Goal: Register for event/course

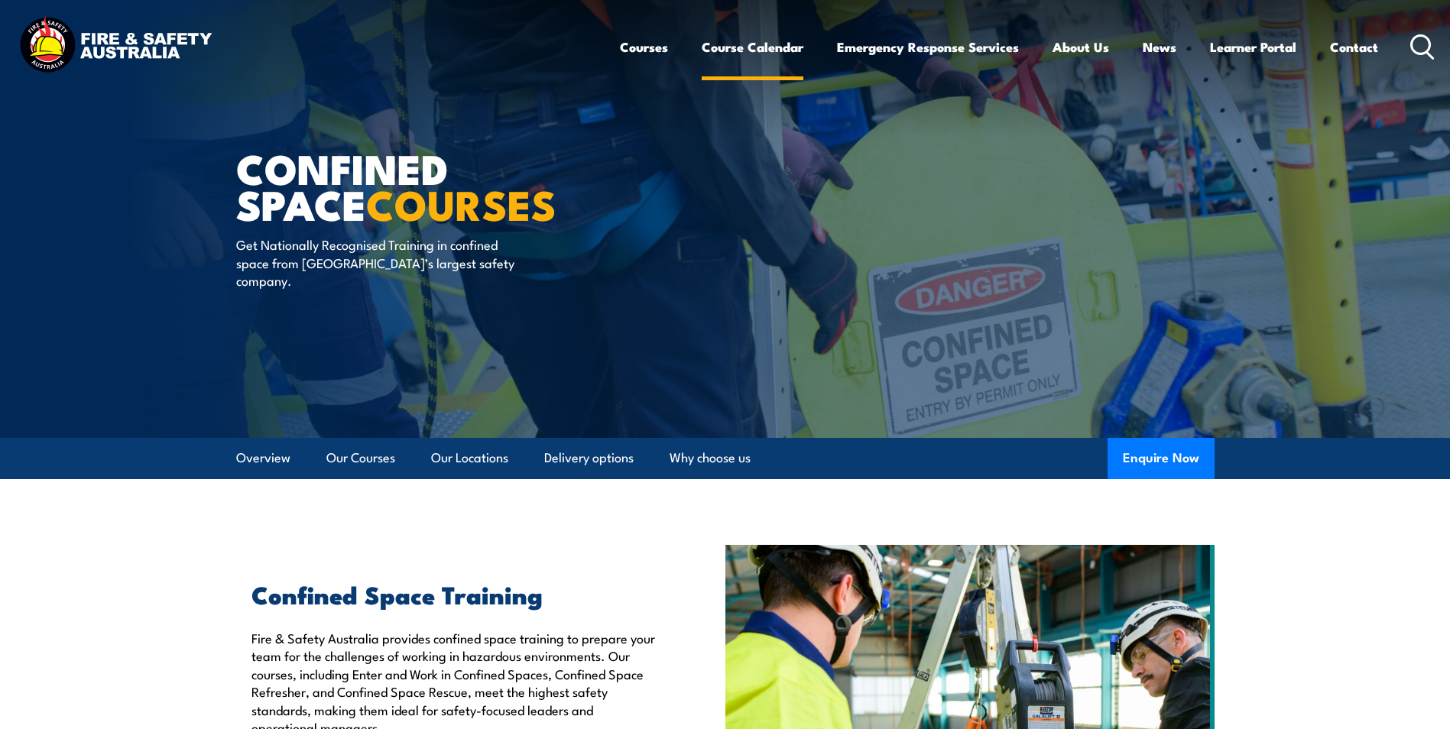
click at [743, 50] on link "Course Calendar" at bounding box center [752, 47] width 102 height 40
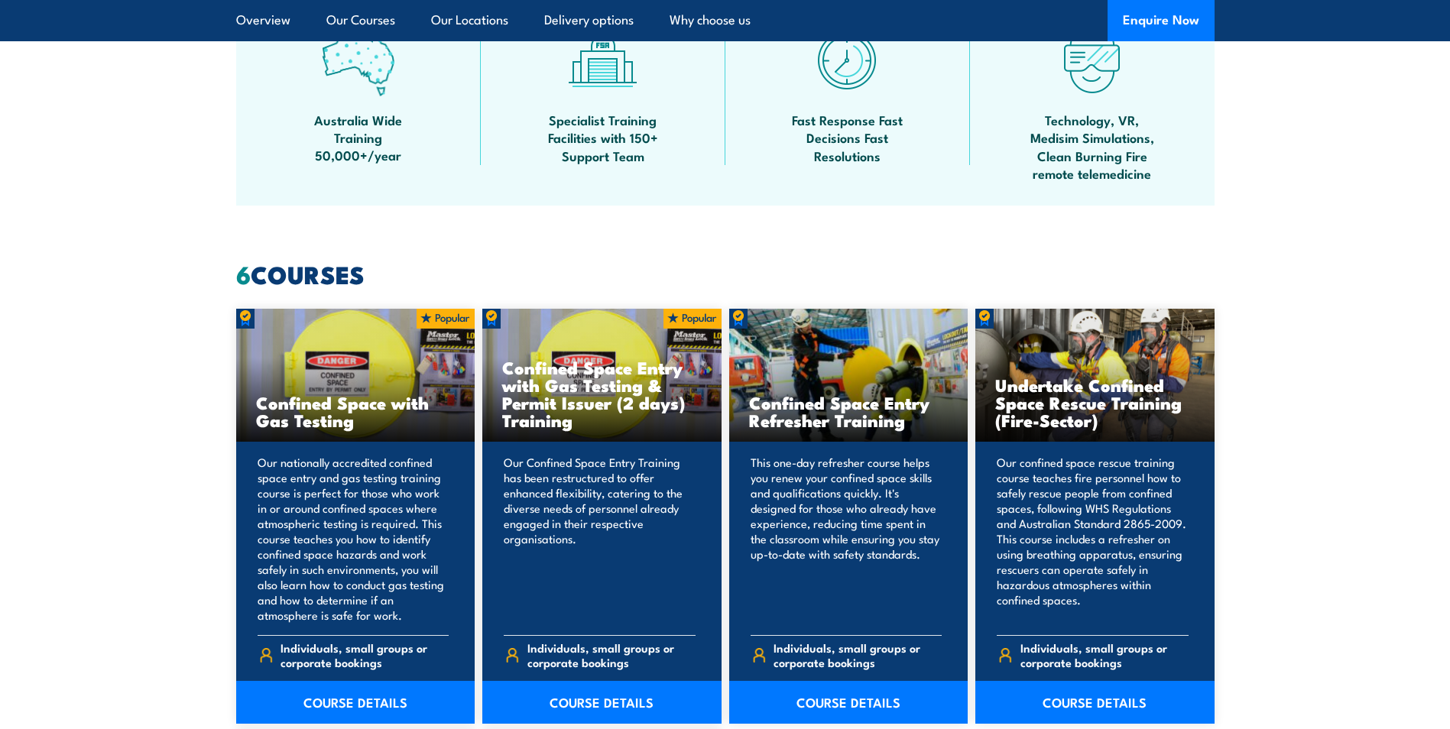
scroll to position [993, 0]
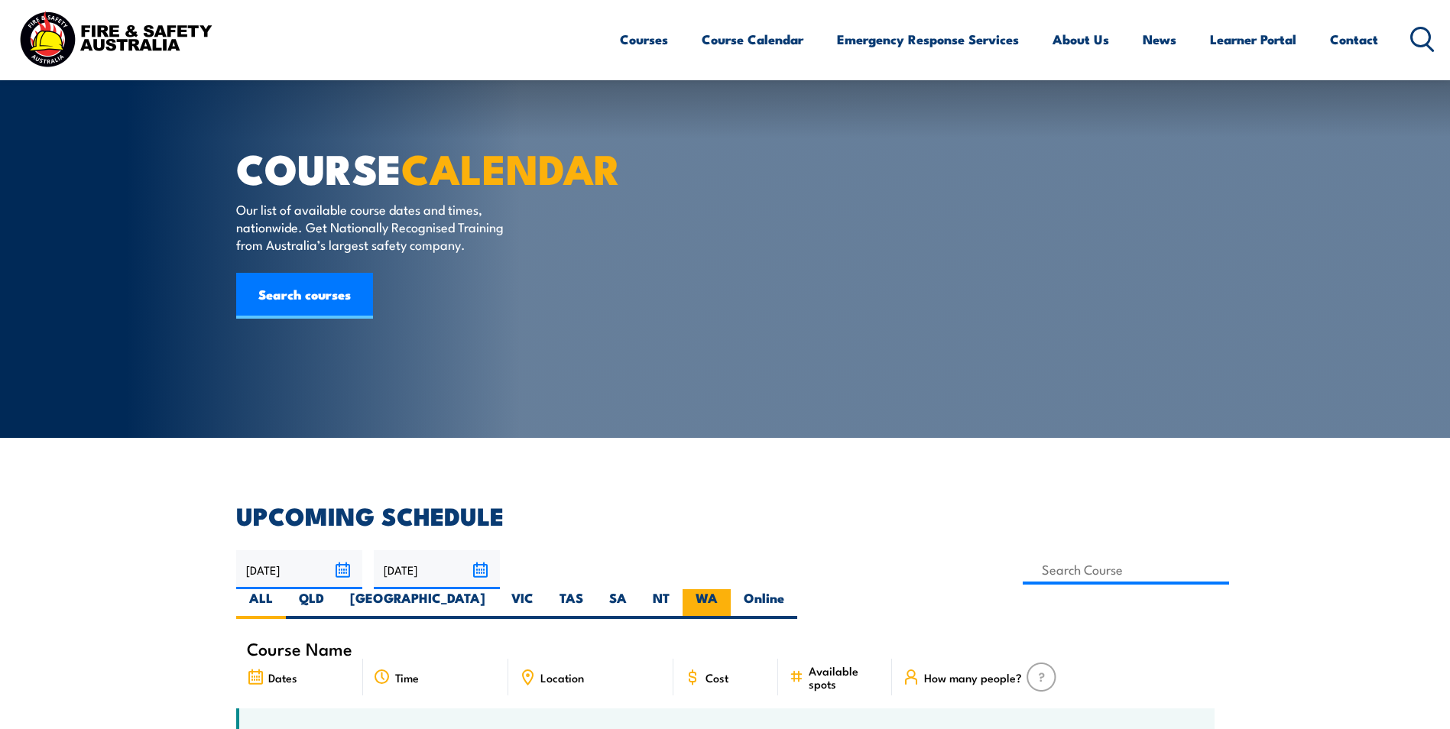
click at [730, 589] on label "WA" at bounding box center [706, 604] width 48 height 30
click at [727, 589] on input "WA" at bounding box center [722, 594] width 10 height 10
radio input "true"
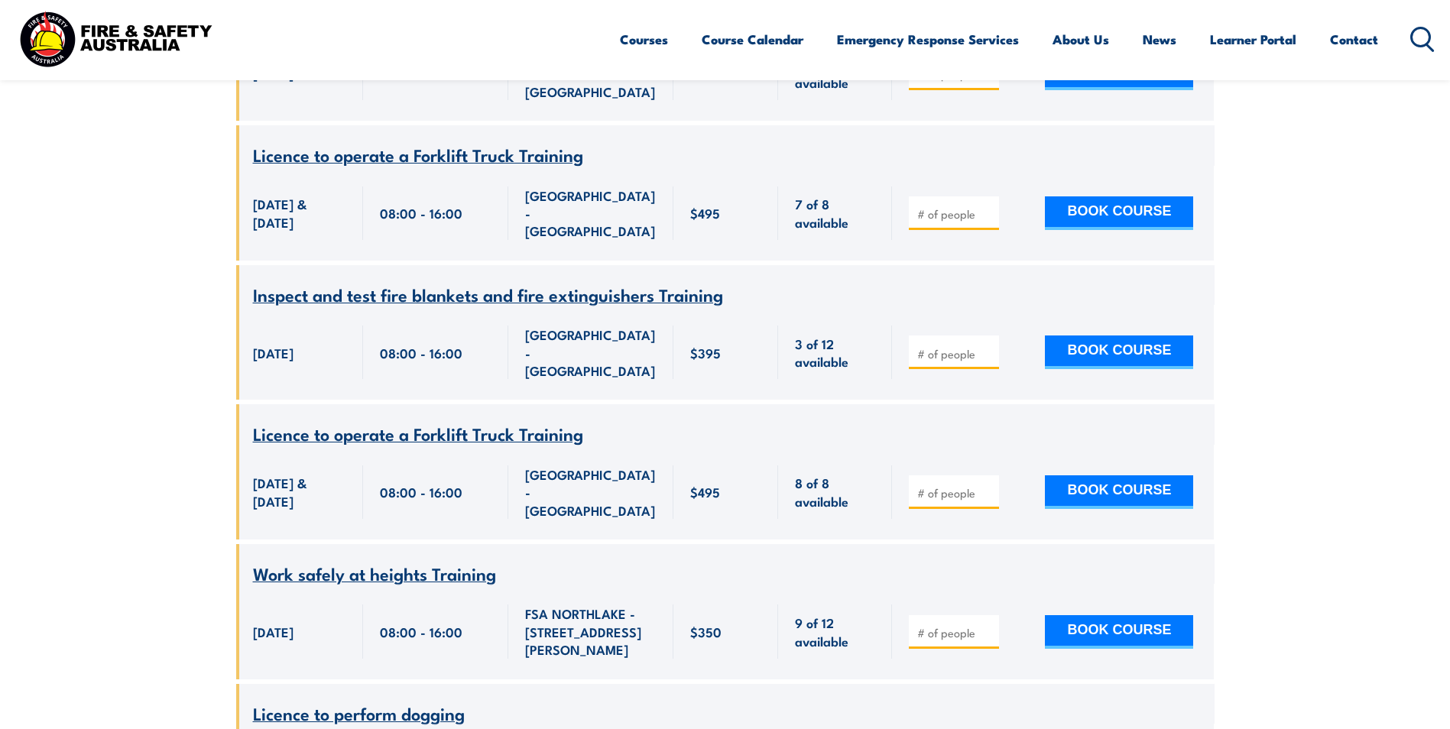
scroll to position [1345, 0]
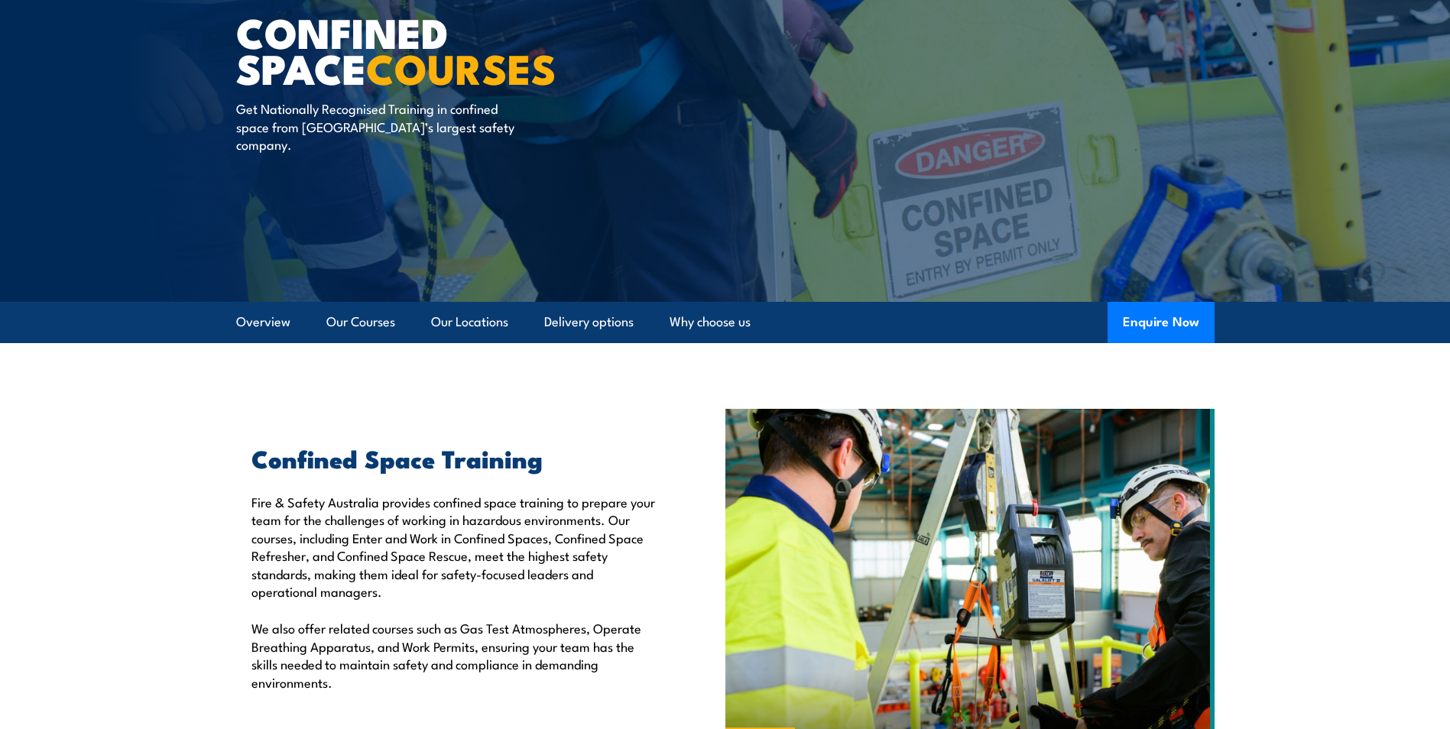
scroll to position [306, 0]
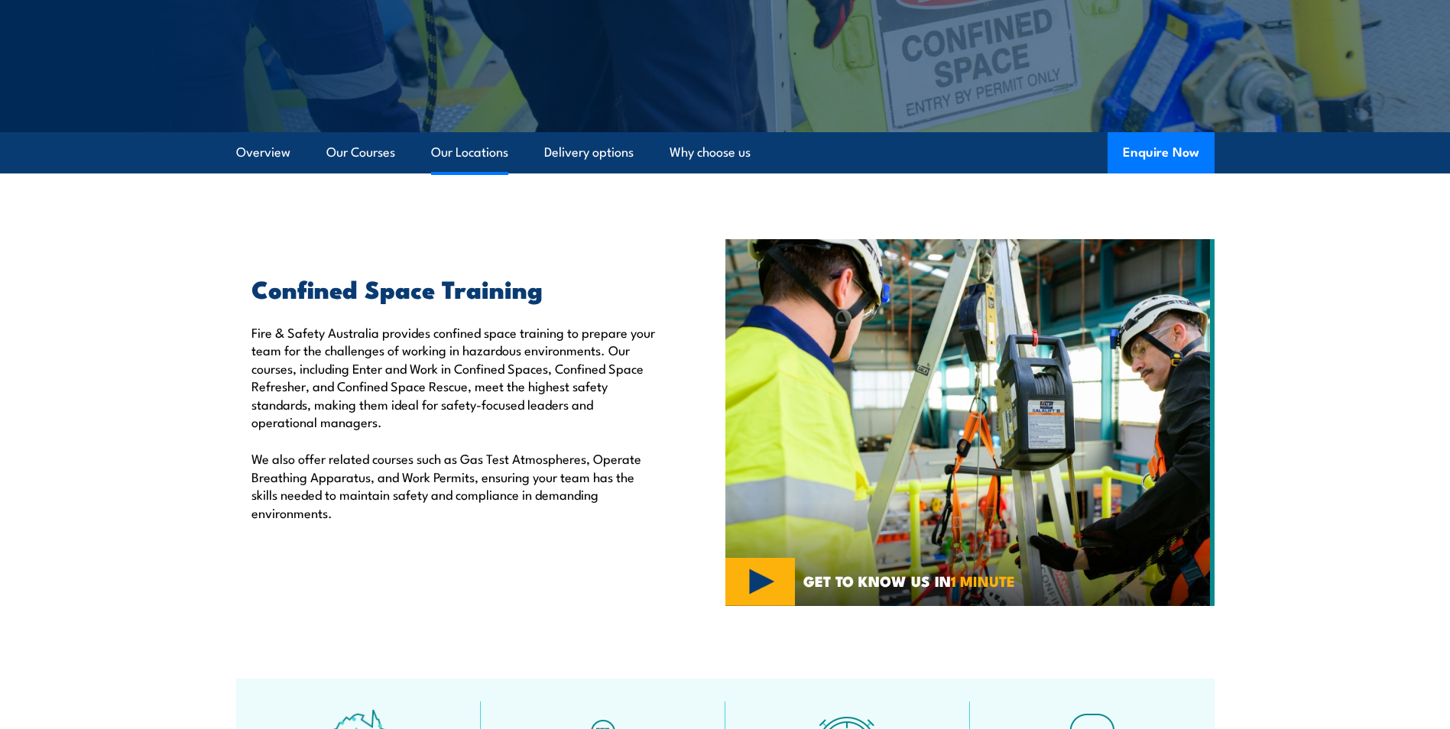
click at [461, 156] on link "Our Locations" at bounding box center [469, 152] width 77 height 40
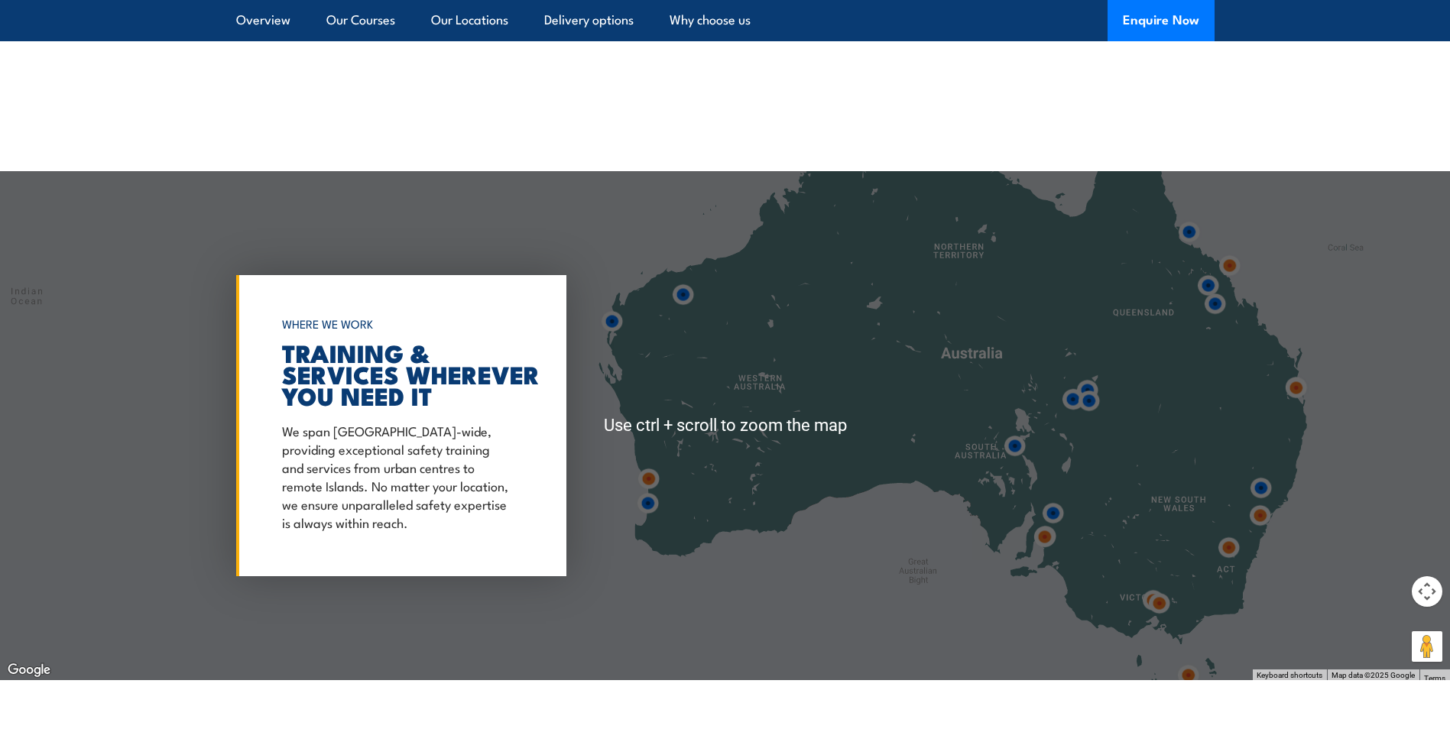
scroll to position [2212, 0]
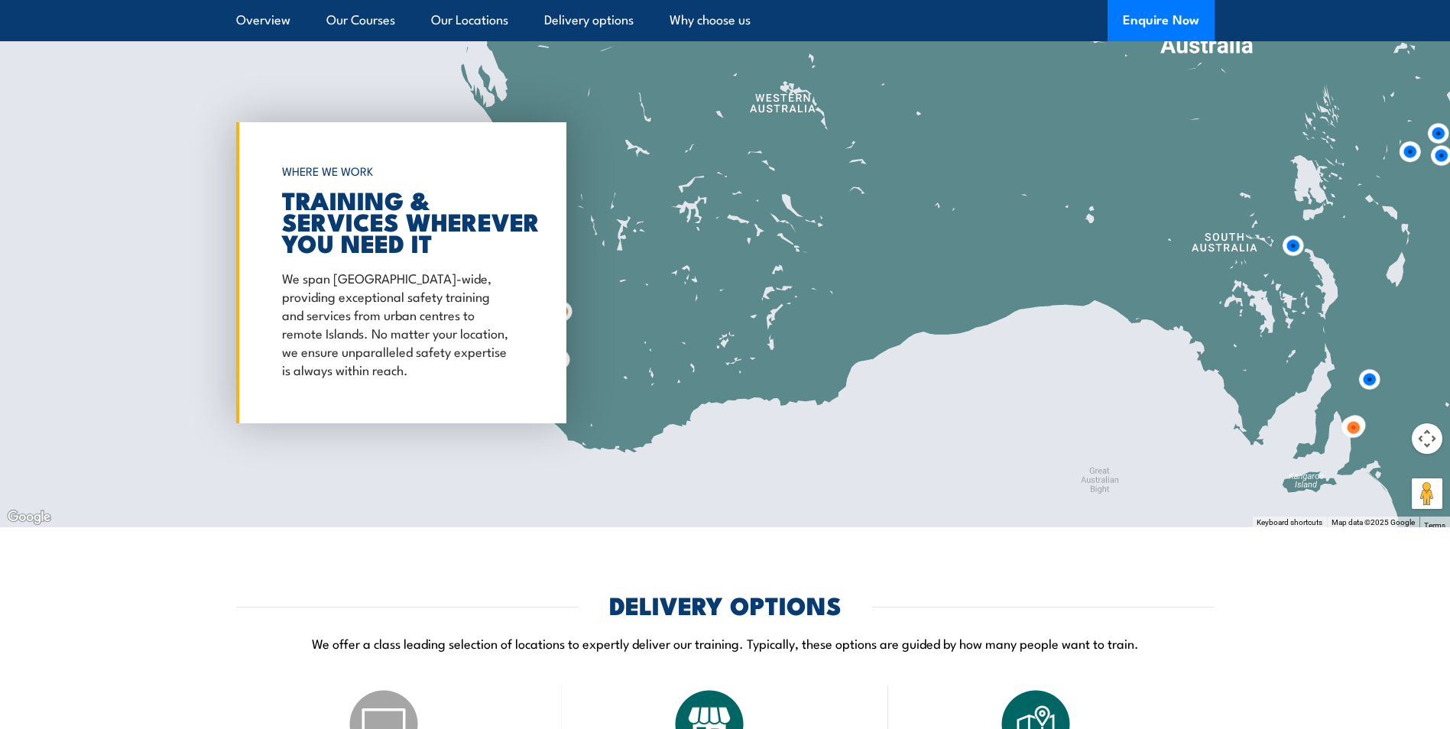
drag, startPoint x: 667, startPoint y: 352, endPoint x: 831, endPoint y: 377, distance: 166.2
click at [819, 377] on div at bounding box center [725, 272] width 1450 height 509
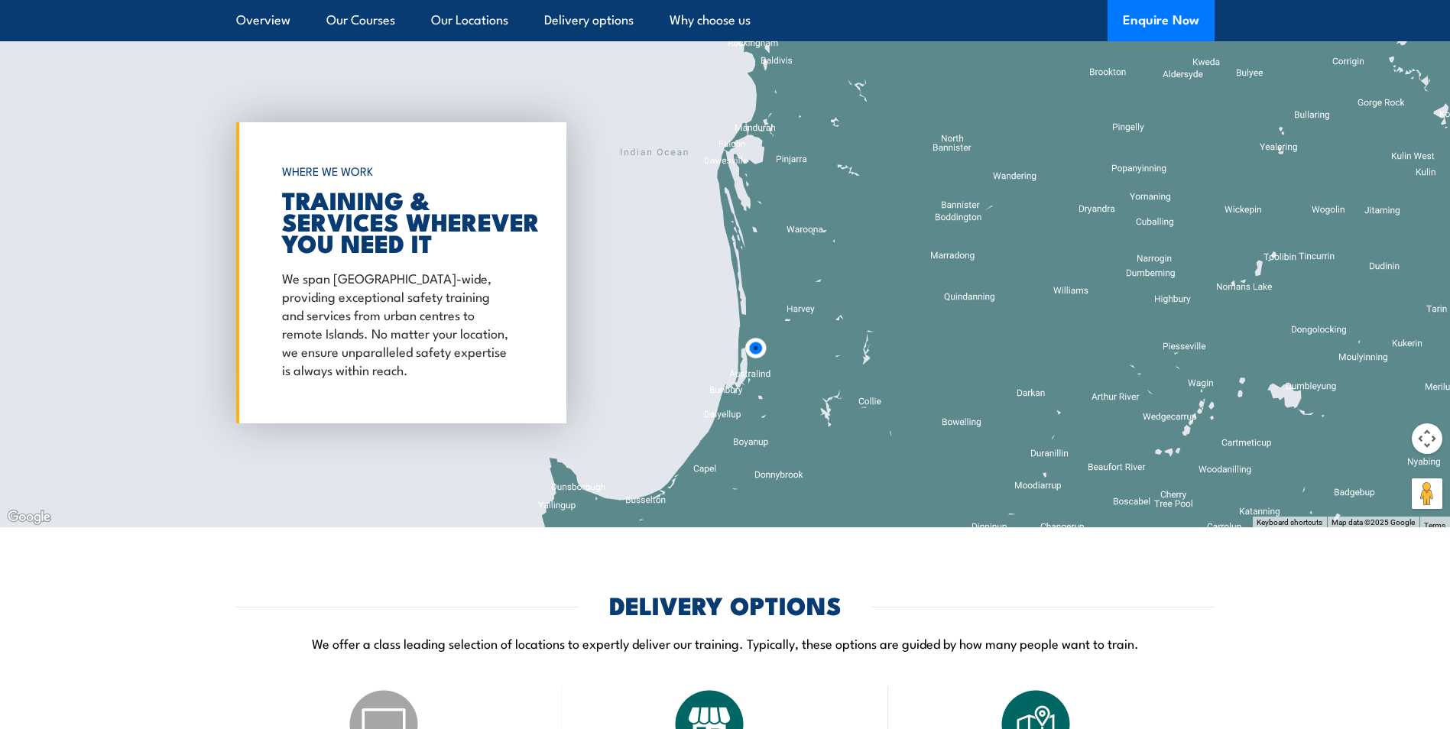
drag, startPoint x: 790, startPoint y: 393, endPoint x: 837, endPoint y: 208, distance: 190.7
click at [837, 208] on div at bounding box center [725, 272] width 1450 height 509
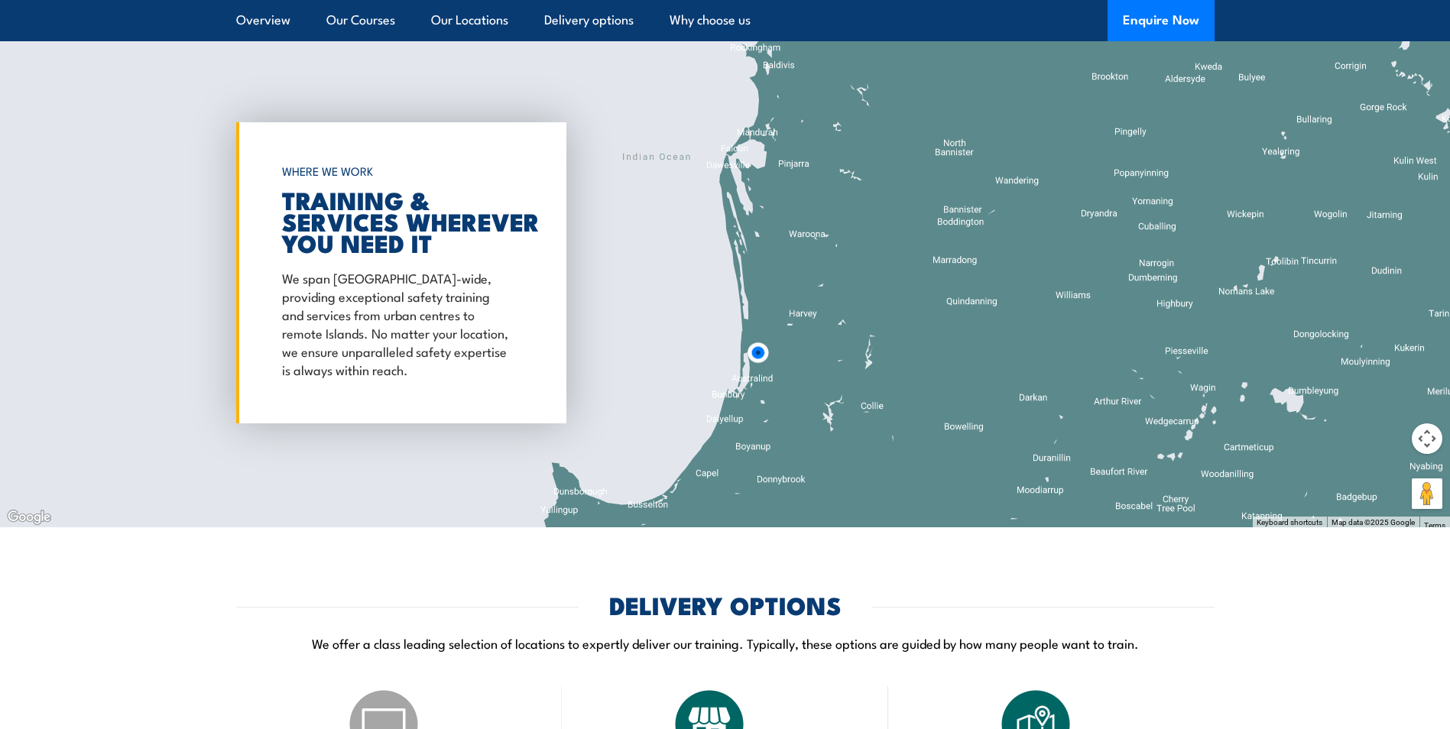
drag, startPoint x: 869, startPoint y: 279, endPoint x: 877, endPoint y: 385, distance: 106.5
click at [883, 390] on div at bounding box center [725, 272] width 1450 height 509
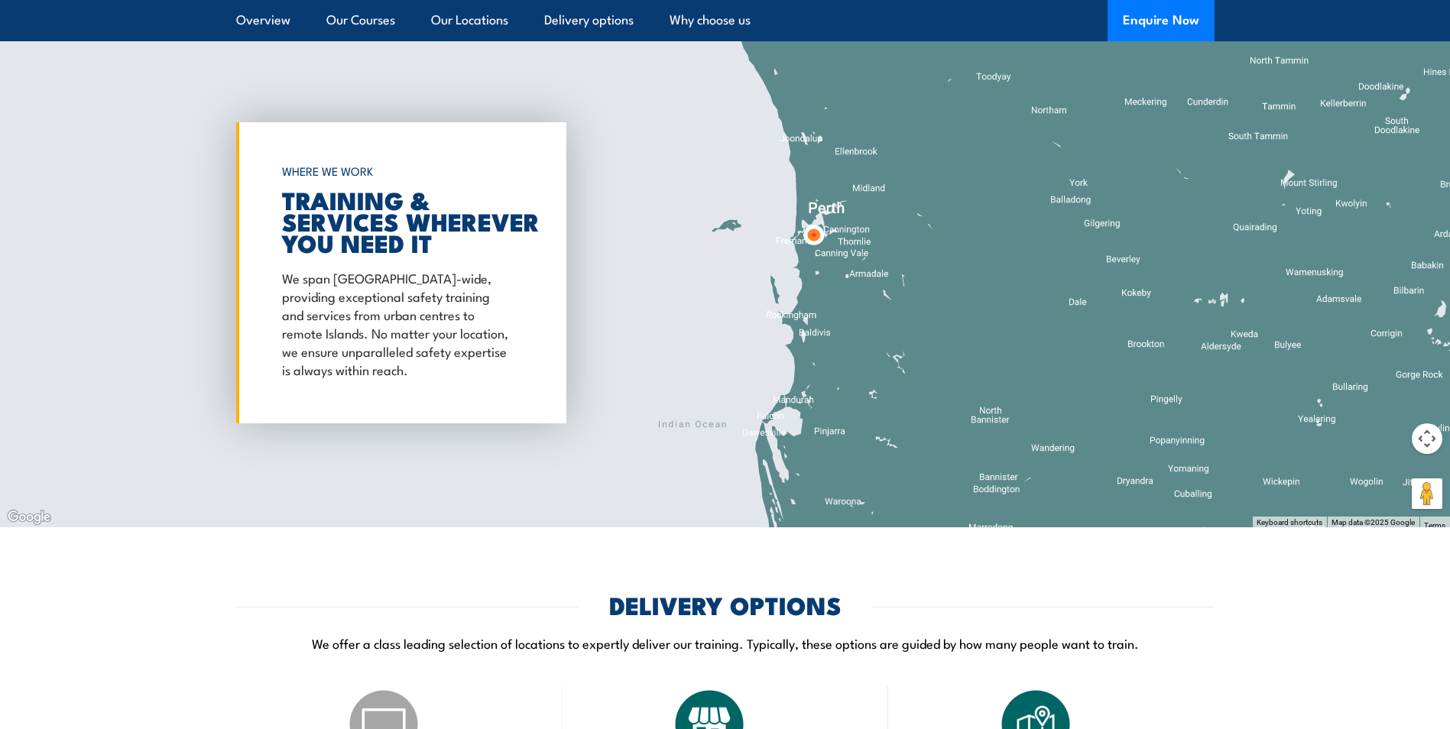
click at [815, 238] on img at bounding box center [813, 235] width 40 height 40
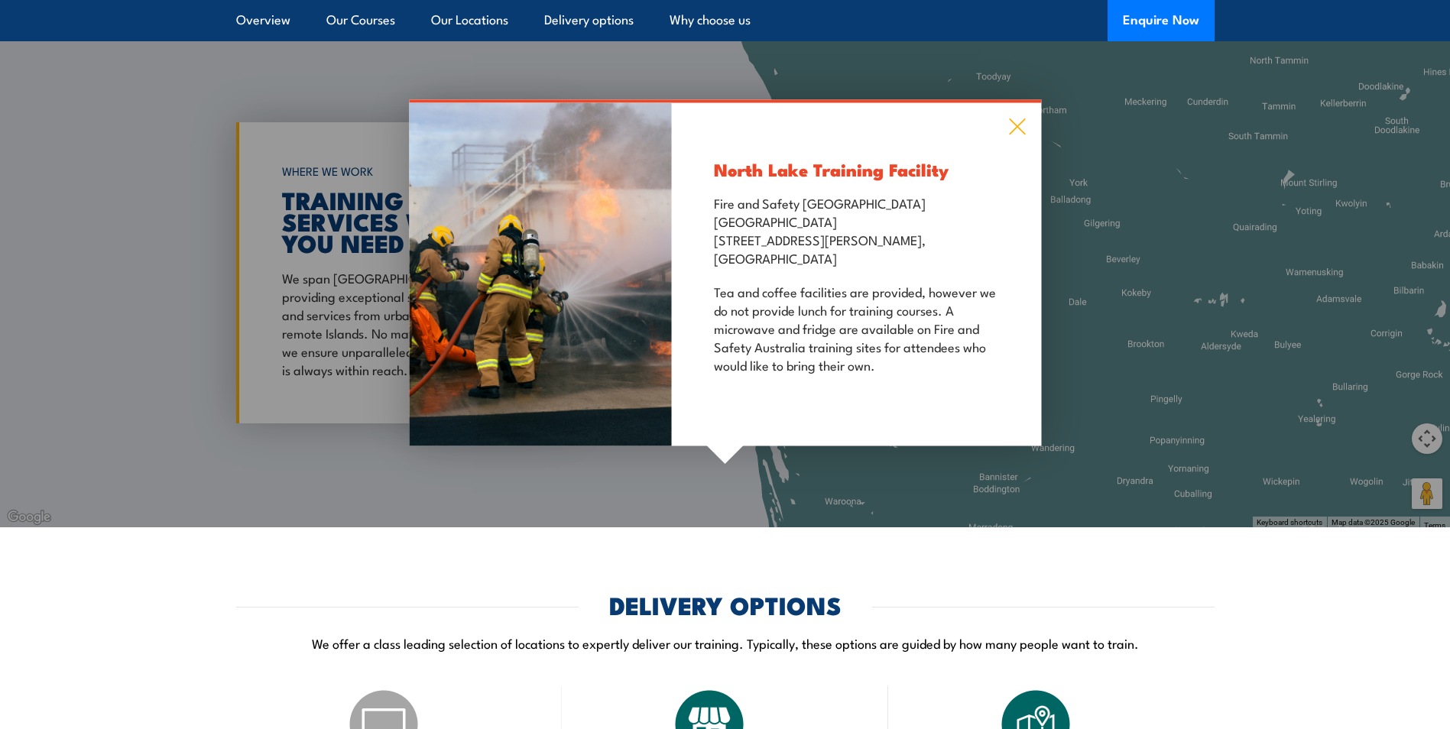
click at [1014, 133] on icon at bounding box center [1017, 126] width 18 height 17
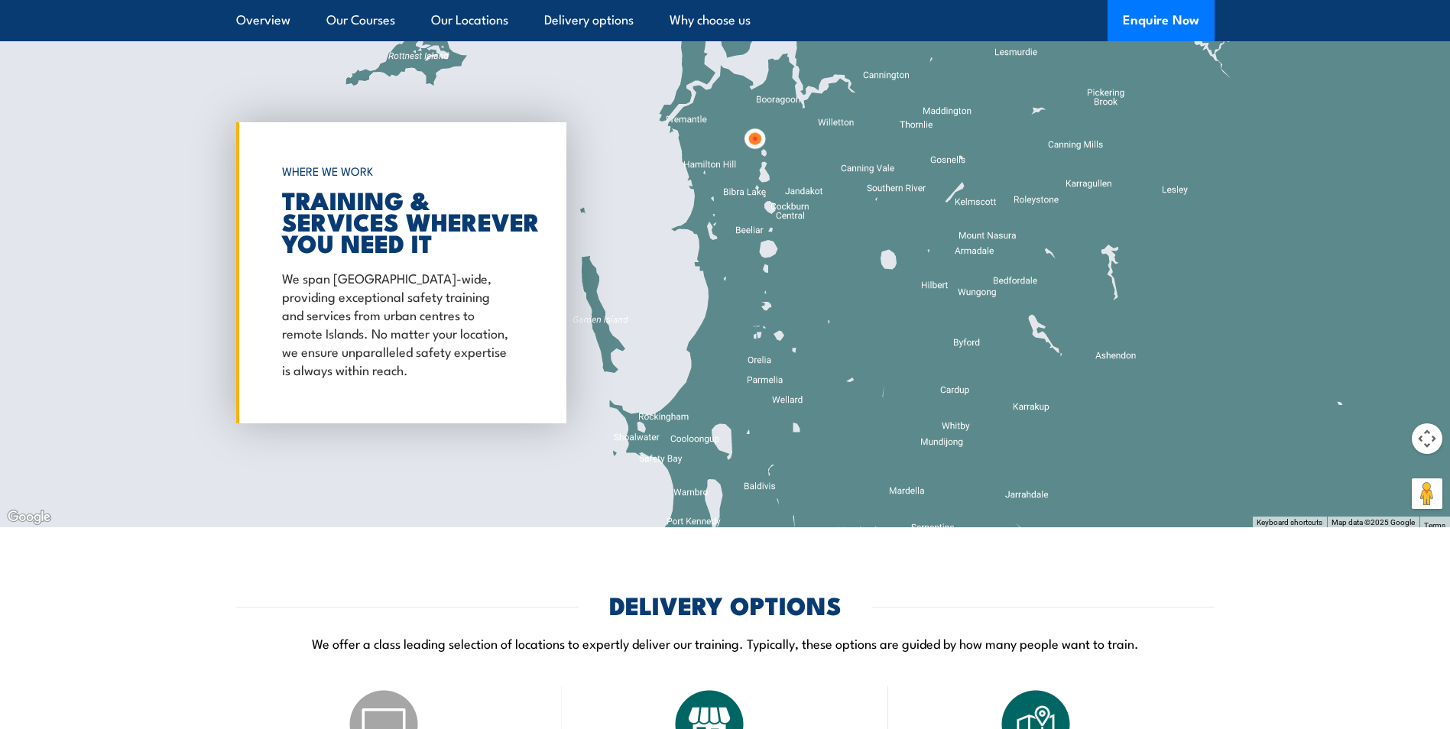
drag, startPoint x: 762, startPoint y: 215, endPoint x: 794, endPoint y: 296, distance: 87.1
click at [792, 296] on div at bounding box center [725, 272] width 1450 height 509
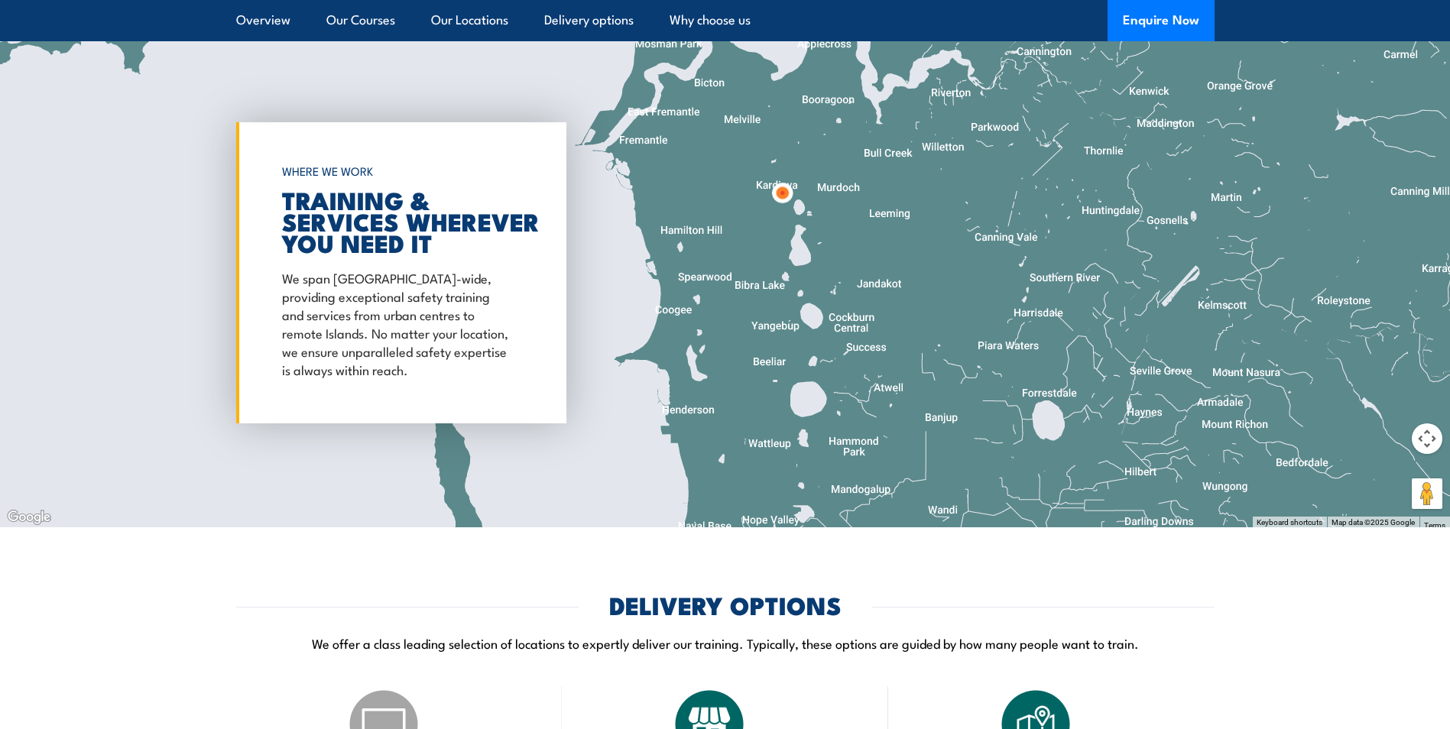
drag, startPoint x: 965, startPoint y: 270, endPoint x: 970, endPoint y: 376, distance: 106.3
click at [970, 371] on div at bounding box center [725, 272] width 1450 height 509
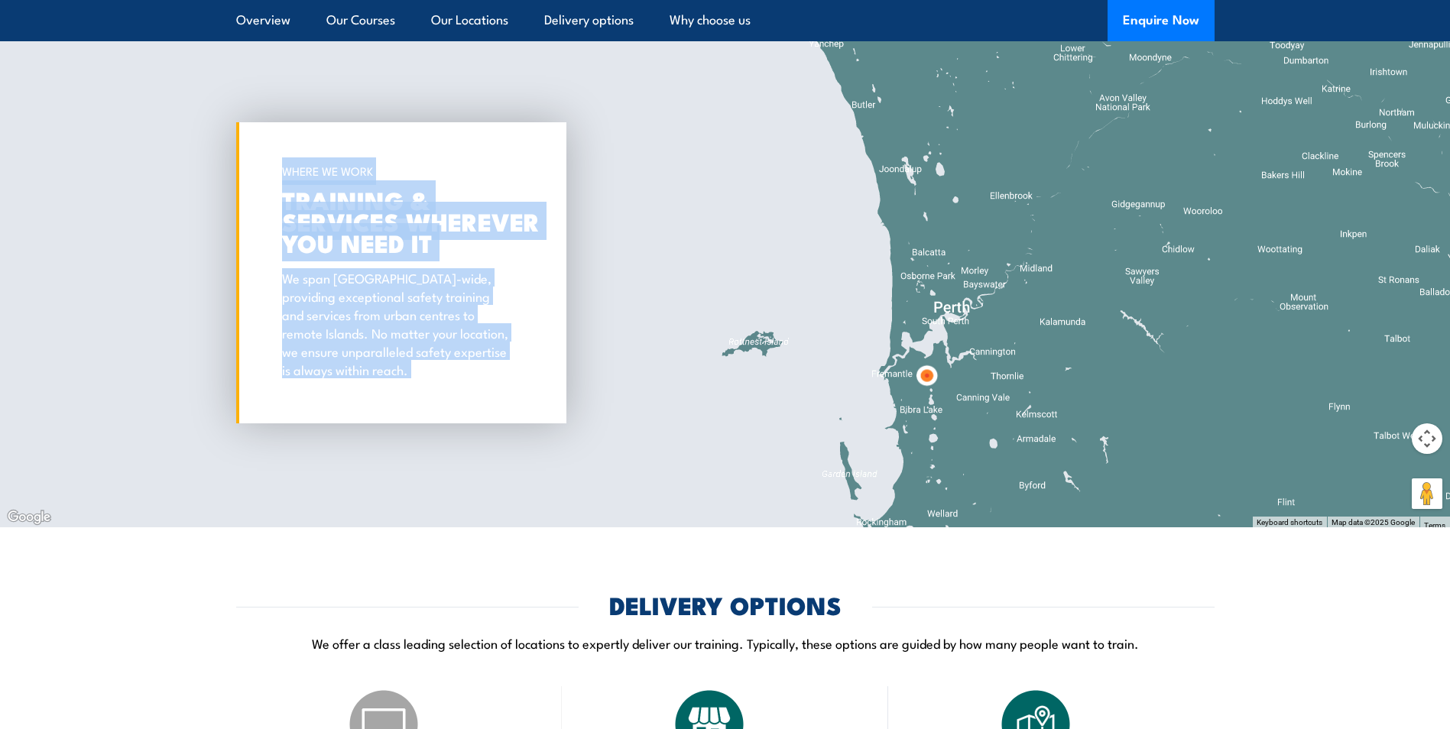
drag, startPoint x: 1161, startPoint y: 586, endPoint x: 1123, endPoint y: 494, distance: 99.0
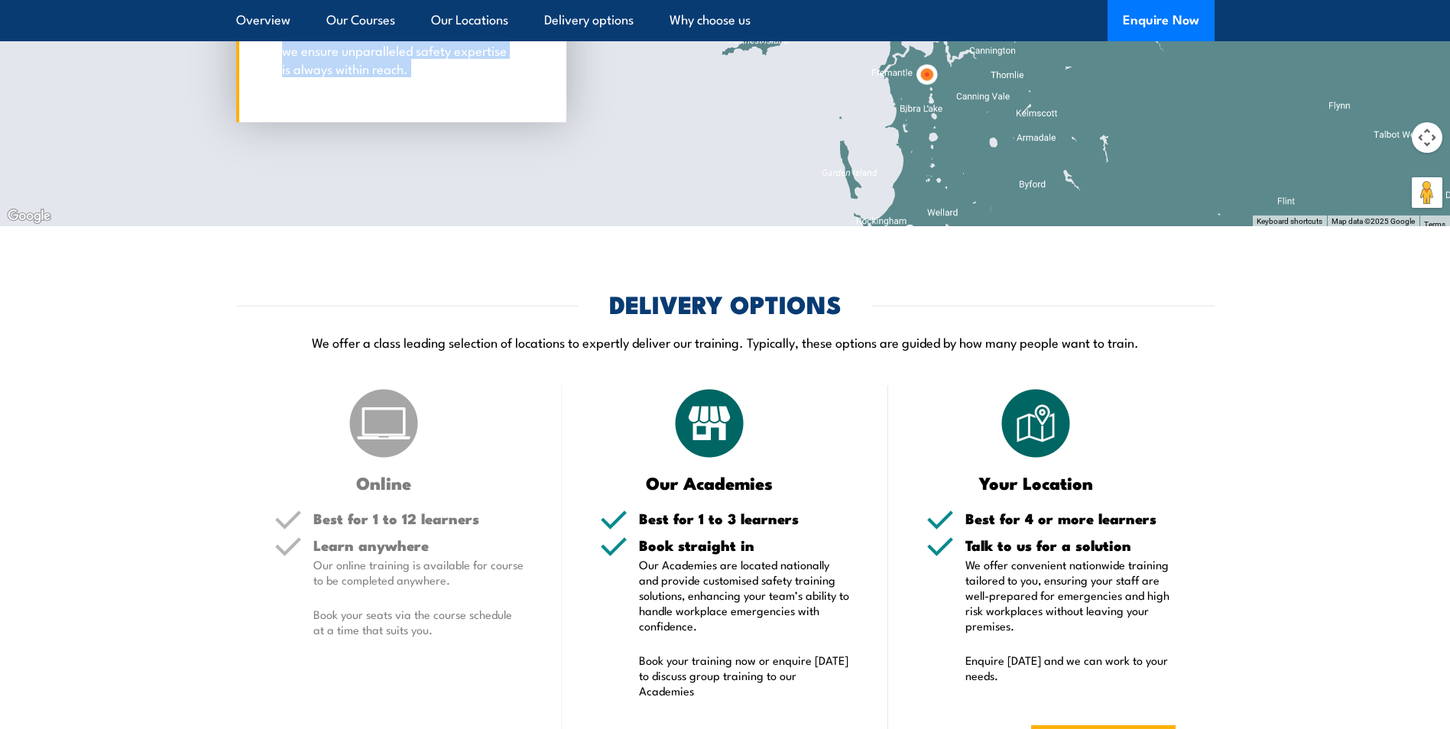
scroll to position [2671, 0]
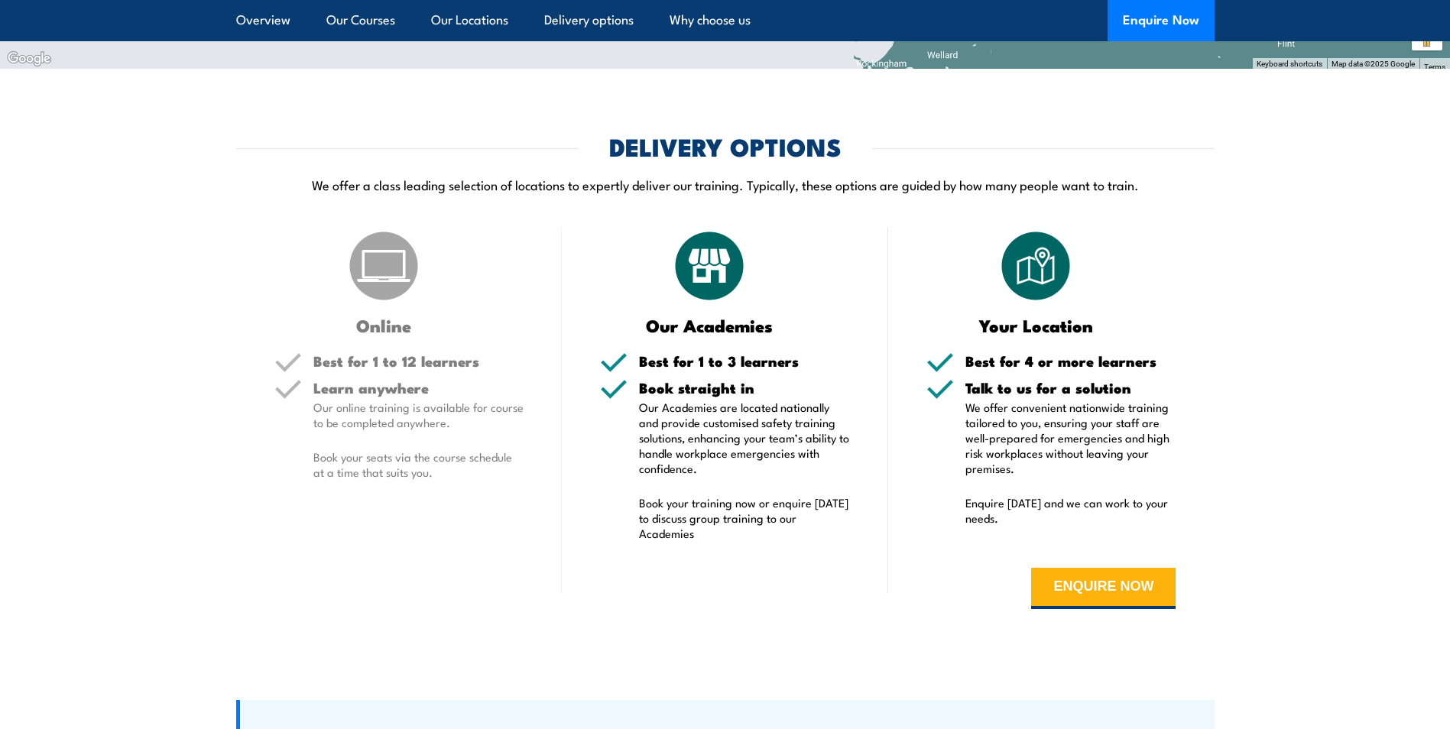
click at [1236, 412] on section "DELIVERY OPTIONS We offer a class leading selection of locations to expertly de…" at bounding box center [725, 383] width 1450 height 496
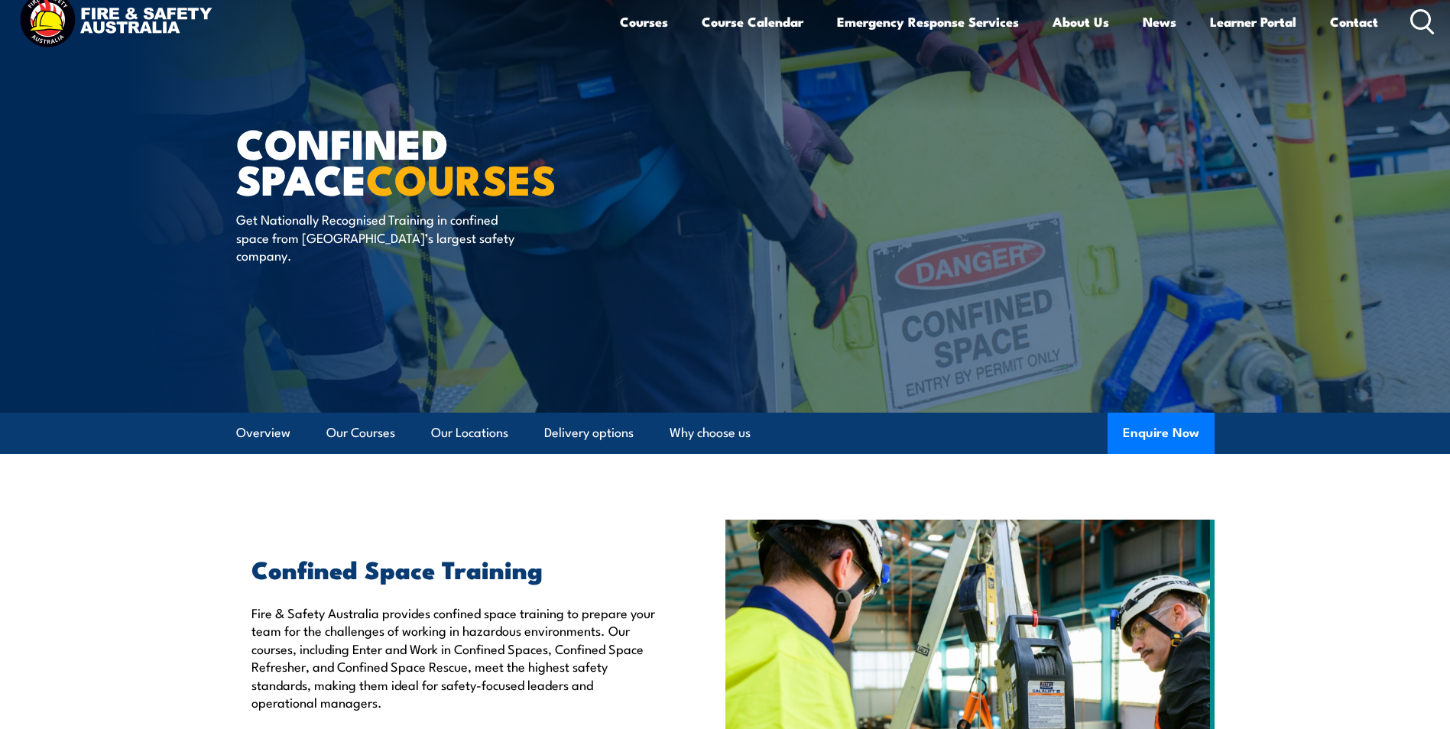
scroll to position [0, 0]
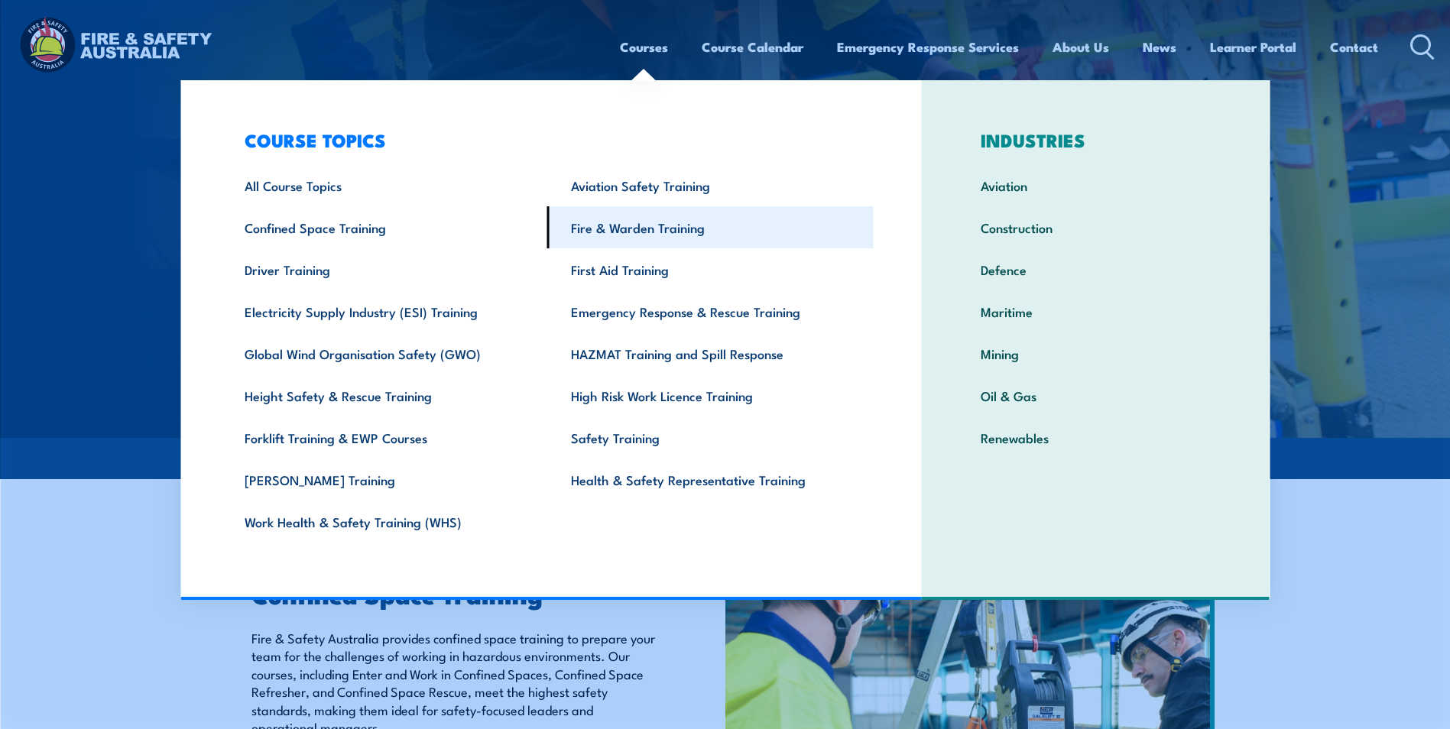
click at [629, 223] on link "Fire & Warden Training" at bounding box center [710, 227] width 326 height 42
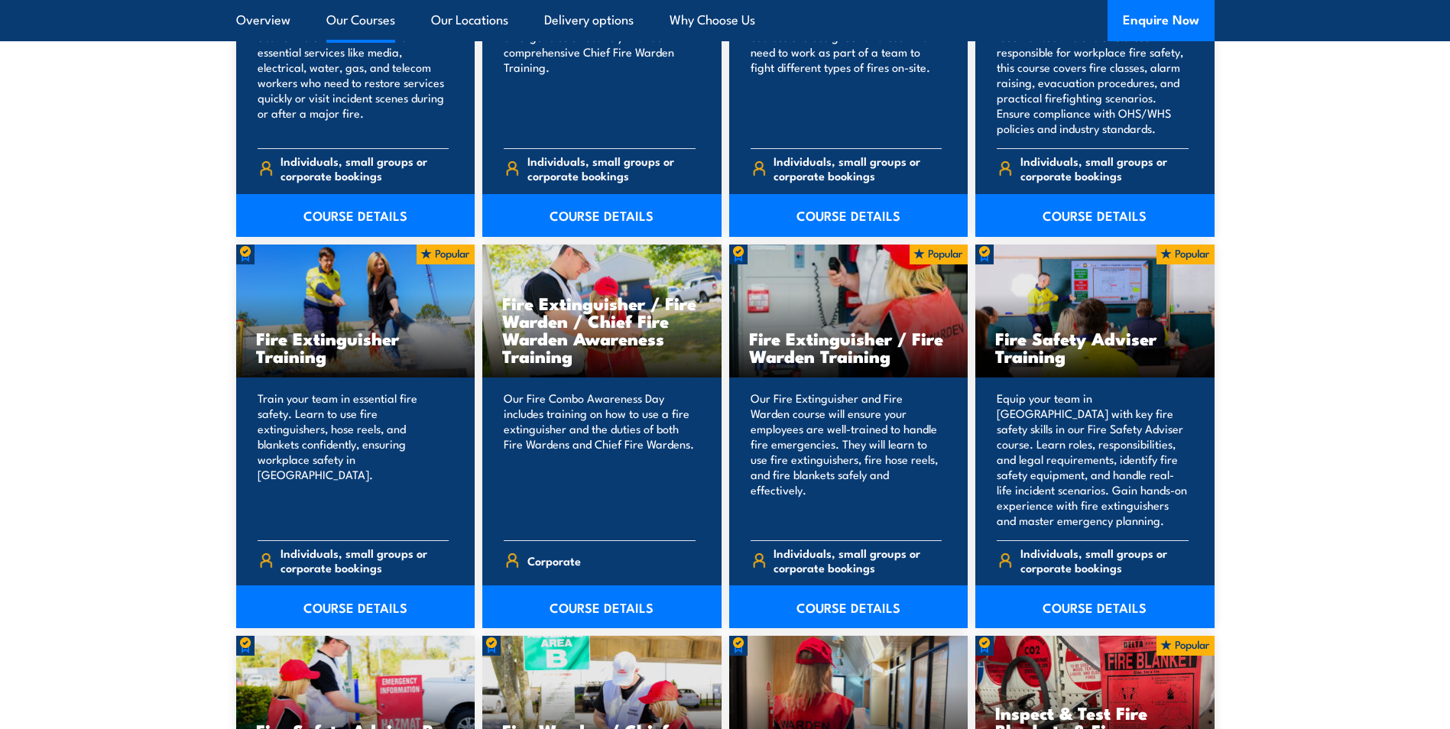
scroll to position [1452, 0]
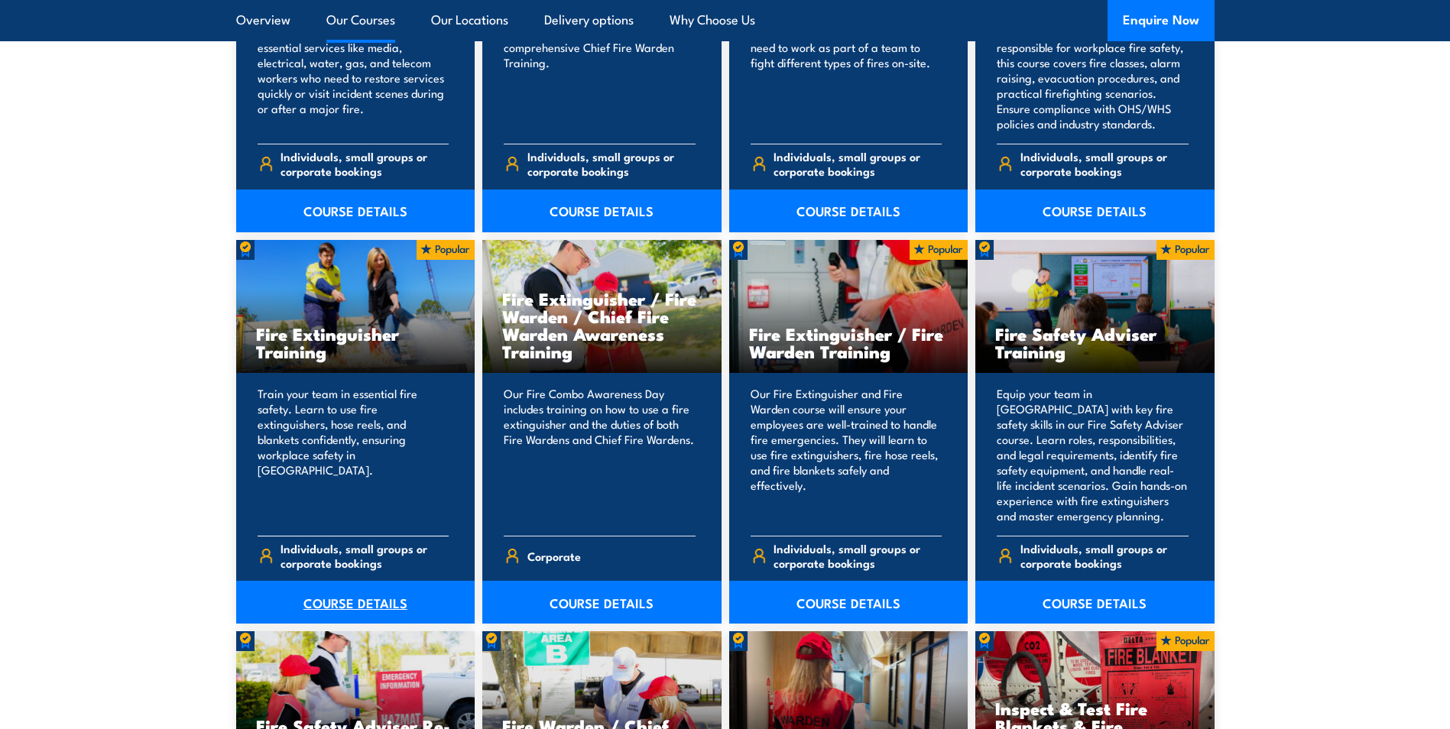
click at [353, 599] on link "COURSE DETAILS" at bounding box center [355, 602] width 239 height 43
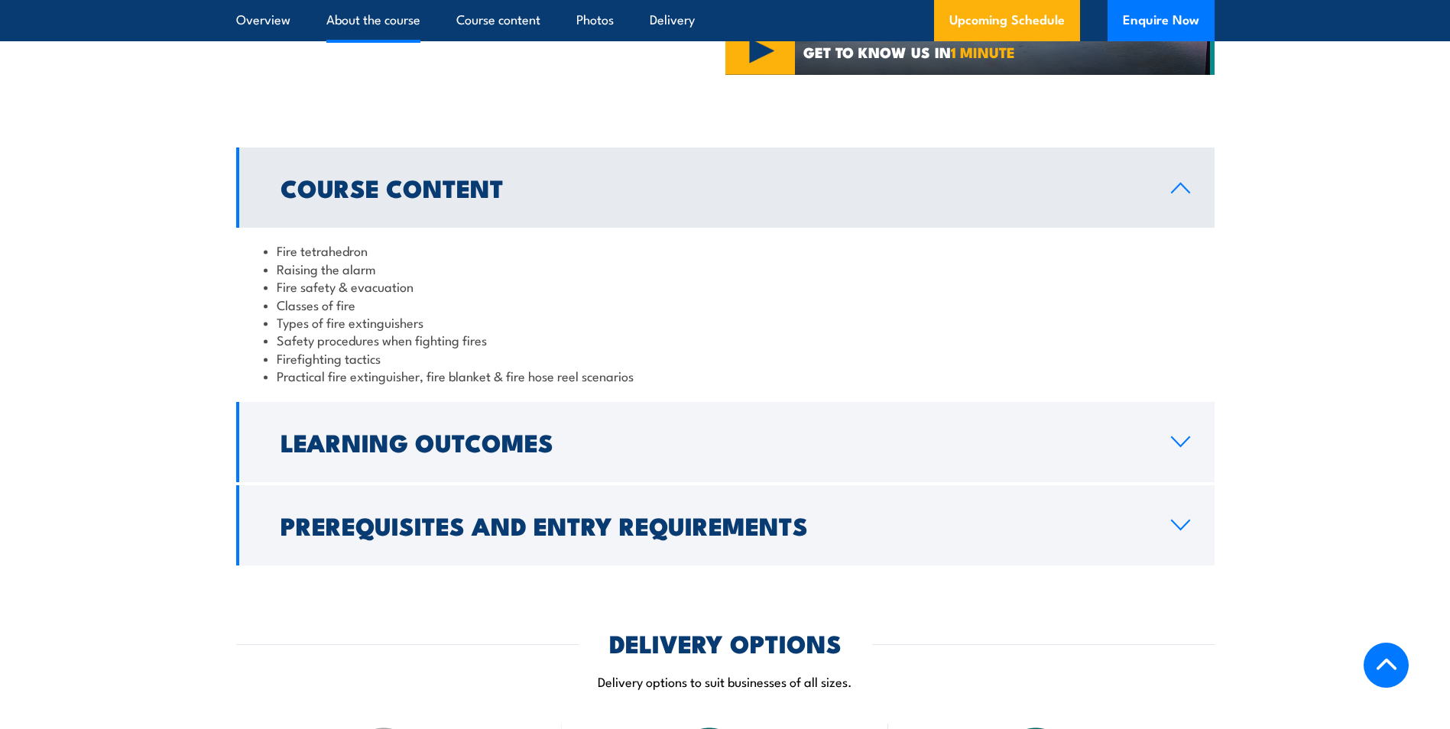
scroll to position [1375, 0]
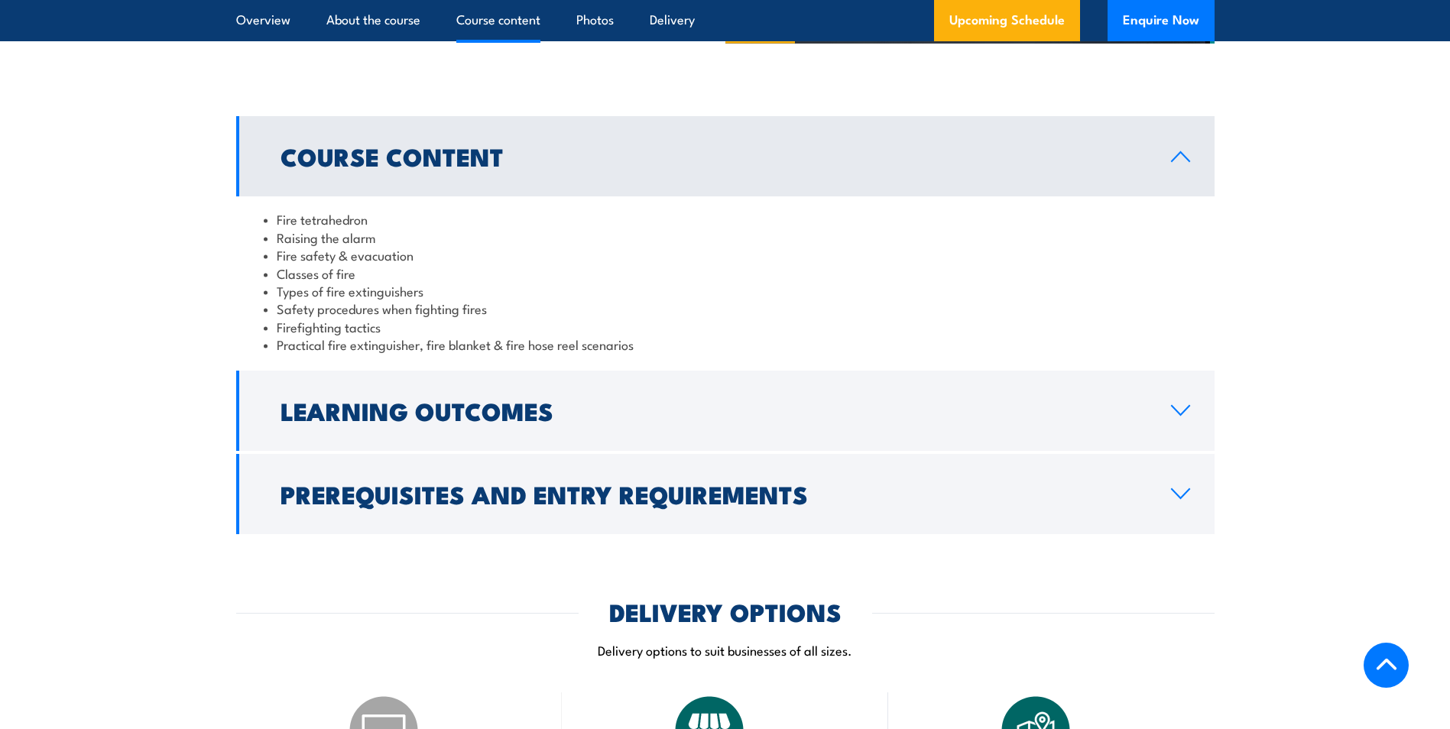
drag, startPoint x: 1193, startPoint y: 405, endPoint x: 1209, endPoint y: 394, distance: 19.3
click at [1193, 405] on link "Learning Outcomes" at bounding box center [725, 411] width 978 height 80
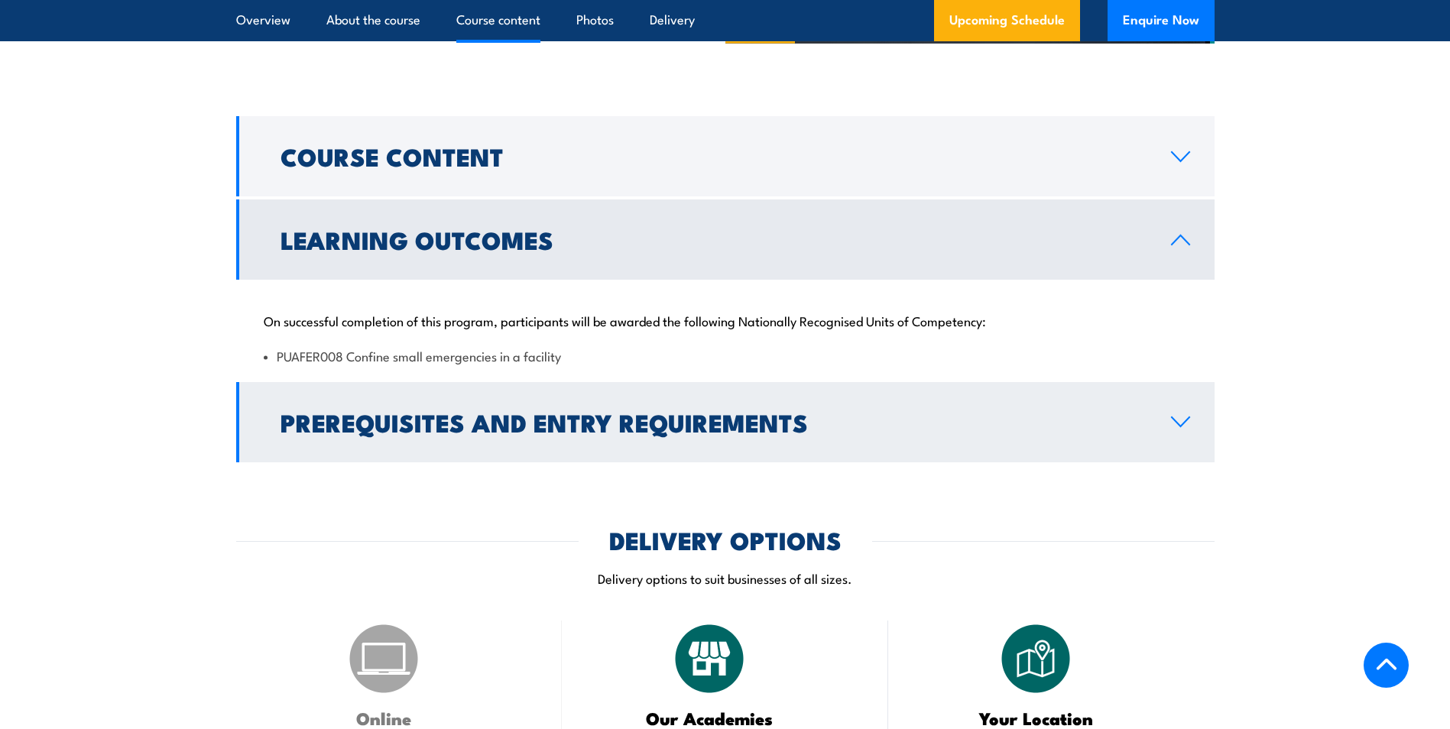
click at [1177, 411] on link "Prerequisites and Entry Requirements" at bounding box center [725, 422] width 978 height 80
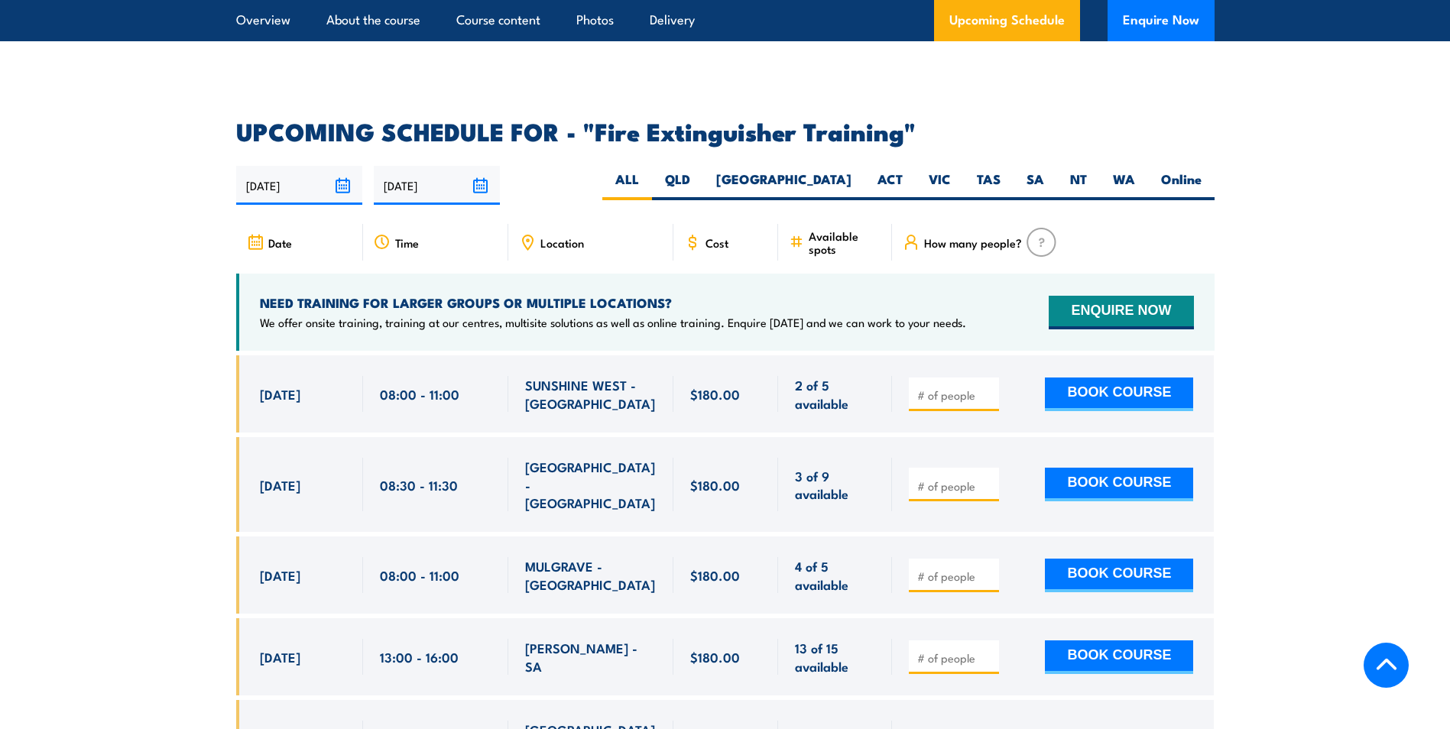
scroll to position [2445, 0]
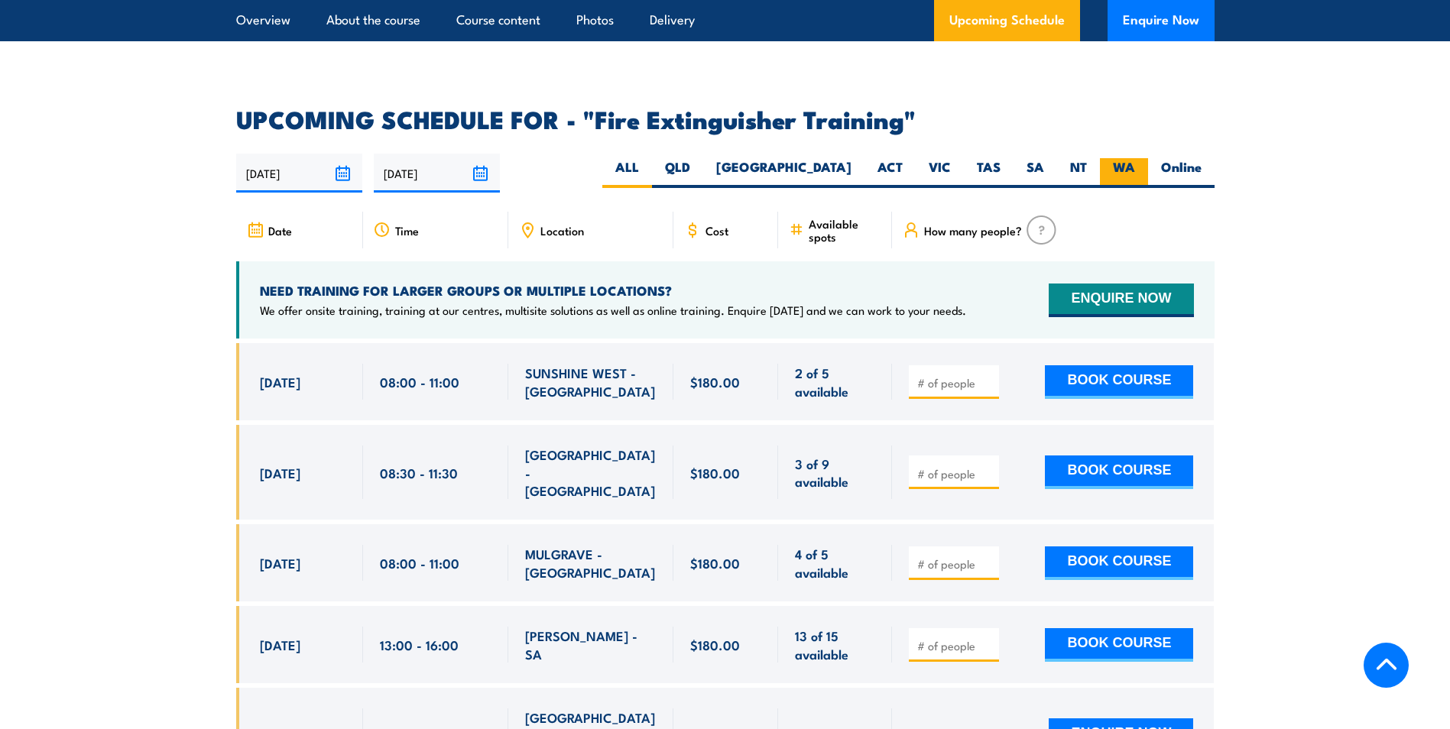
click at [1119, 158] on label "WA" at bounding box center [1124, 173] width 48 height 30
click at [1135, 158] on input "WA" at bounding box center [1140, 163] width 10 height 10
radio input "true"
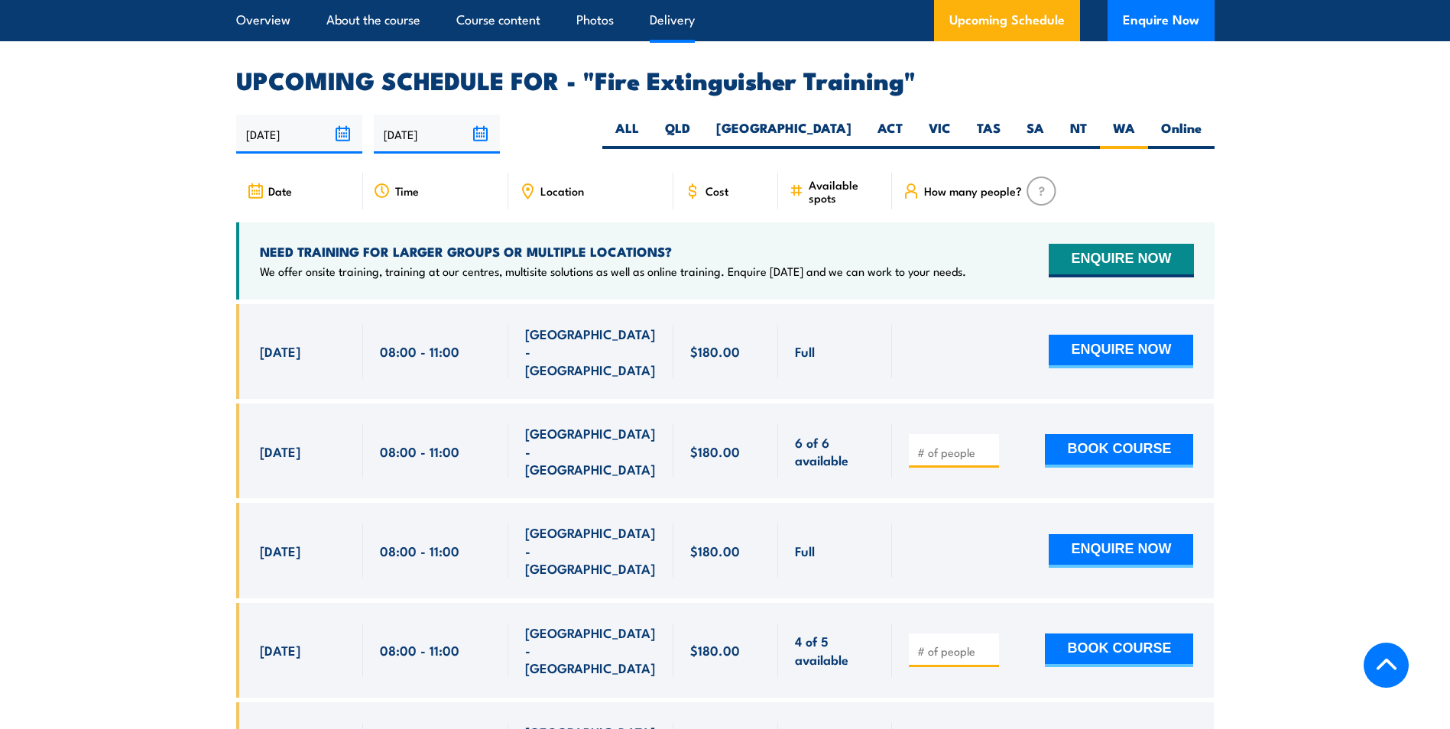
scroll to position [2564, 0]
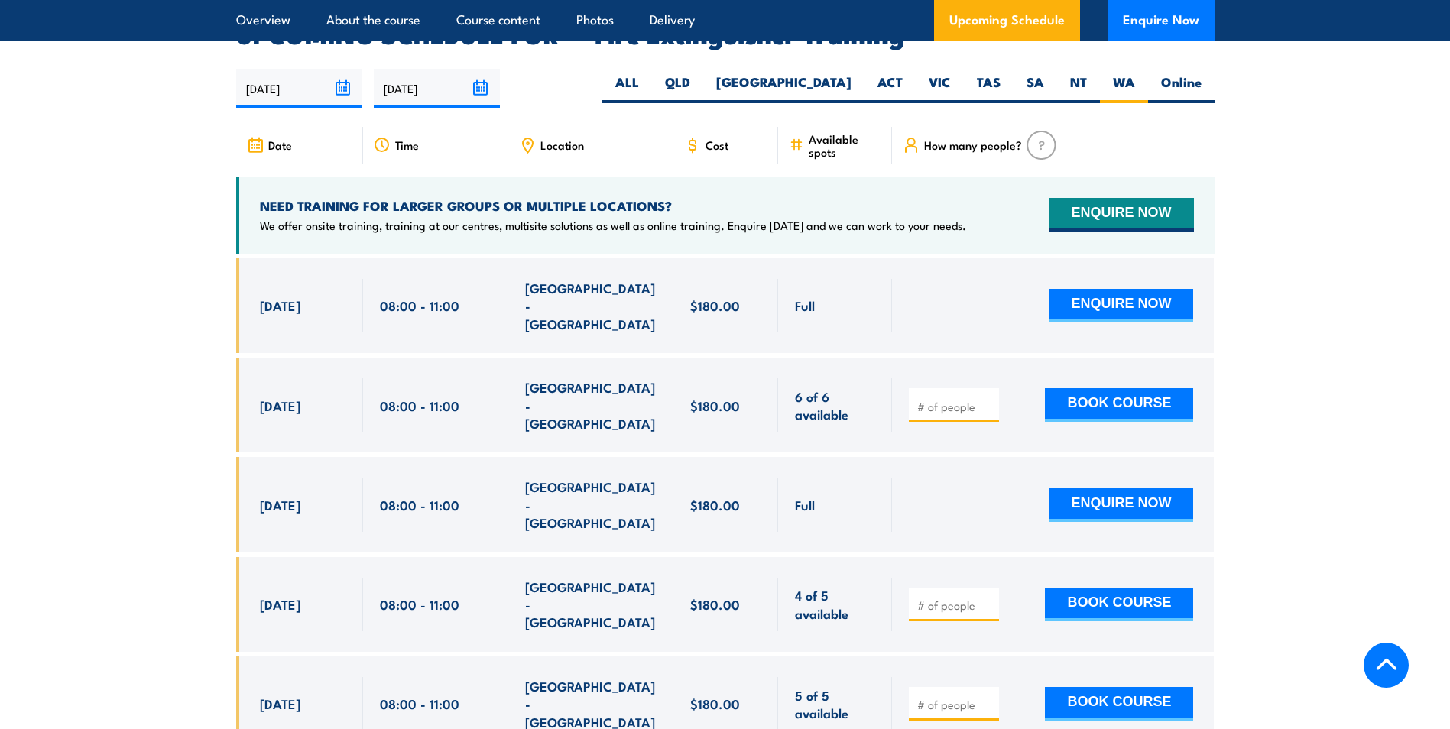
click at [1254, 382] on section "UPCOMING SCHEDULE FOR - "Fire Extinguisher Training" [DATE] [DATE]" at bounding box center [725, 597] width 1450 height 1149
